Goal: Communication & Community: Answer question/provide support

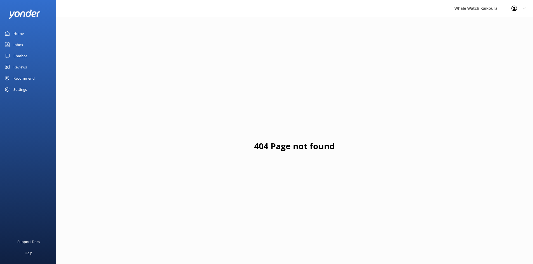
click at [30, 39] on link "Inbox" at bounding box center [28, 44] width 56 height 11
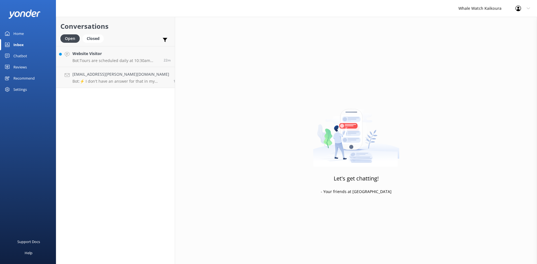
click at [113, 57] on h4 "Website Visitor" at bounding box center [115, 54] width 87 height 6
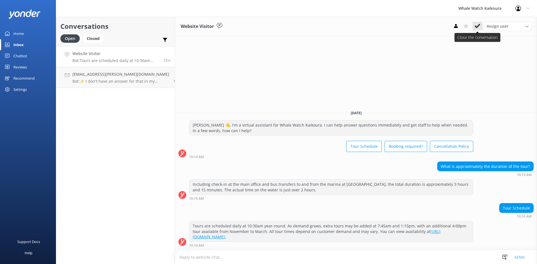
click at [475, 26] on icon at bounding box center [478, 26] width 6 height 6
